Goal: Task Accomplishment & Management: Manage account settings

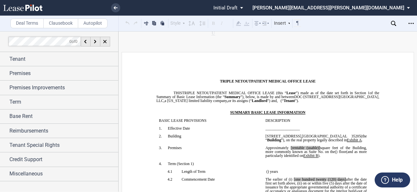
scroll to position [26, 0]
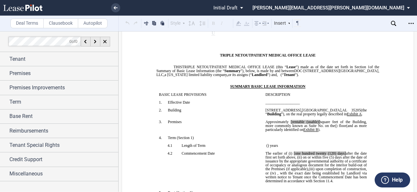
click at [66, 23] on label "Clausebook" at bounding box center [60, 24] width 35 height 10
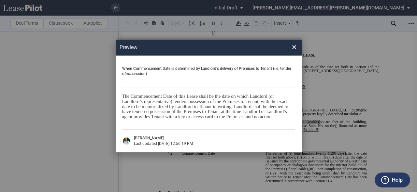
click at [40, 65] on div "Preview × When Commencement Date is determined by [PERSON_NAME]’s delivery of P…" at bounding box center [208, 96] width 417 height 192
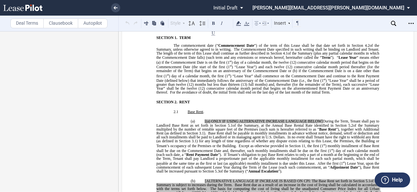
scroll to position [469, 0]
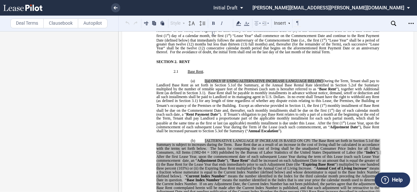
click at [22, 21] on label "Deal Terms" at bounding box center [26, 24] width 33 height 10
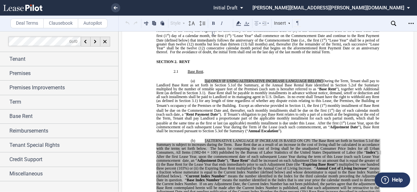
click at [26, 23] on label "Deal Terms" at bounding box center [26, 24] width 33 height 10
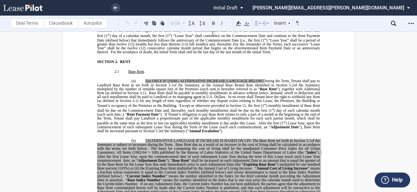
click at [21, 24] on label "Deal Terms" at bounding box center [26, 24] width 33 height 10
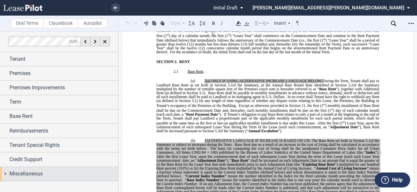
click at [6, 175] on div "Miscellaneous" at bounding box center [59, 174] width 118 height 14
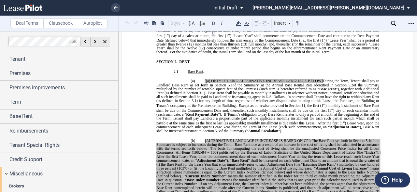
scroll to position [57, 0]
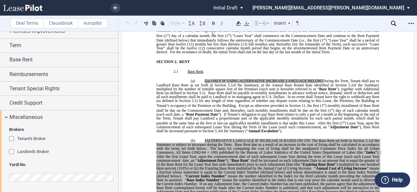
drag, startPoint x: 10, startPoint y: 139, endPoint x: 12, endPoint y: 148, distance: 8.7
click at [10, 139] on div "Tenant's Broker" at bounding box center [12, 139] width 7 height 7
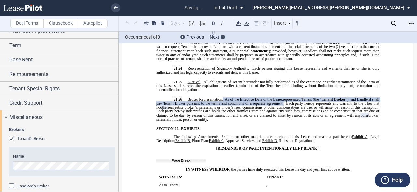
scroll to position [6047, 0]
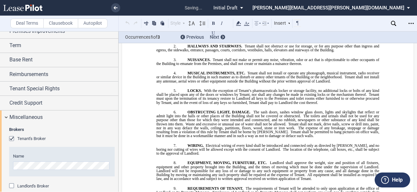
click at [13, 186] on div "Landlord's Broker" at bounding box center [12, 187] width 7 height 7
drag, startPoint x: 372, startPoint y: 89, endPoint x: 208, endPoint y: 99, distance: 163.5
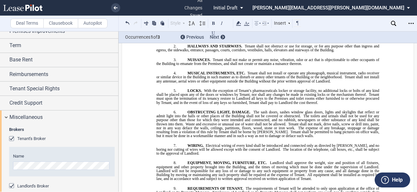
drag, startPoint x: 212, startPoint y: 99, endPoint x: 366, endPoint y: 110, distance: 154.8
